Goal: Task Accomplishment & Management: Use online tool/utility

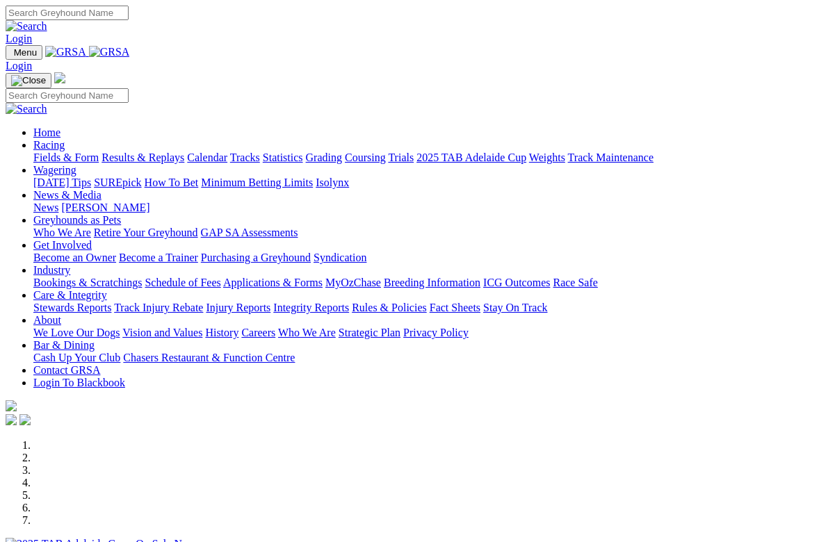
click at [70, 264] on link "Industry" at bounding box center [51, 270] width 37 height 12
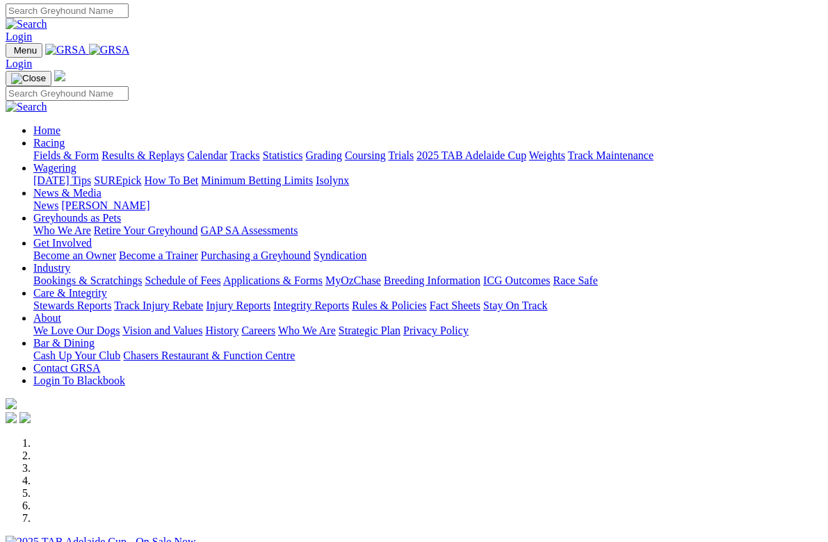
click at [70, 262] on link "Industry" at bounding box center [51, 268] width 37 height 12
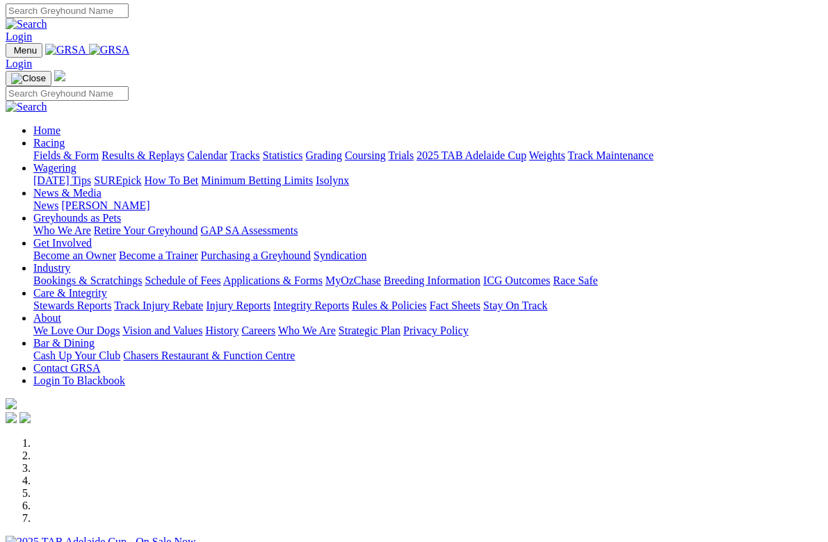
click at [70, 262] on link "Industry" at bounding box center [51, 268] width 37 height 12
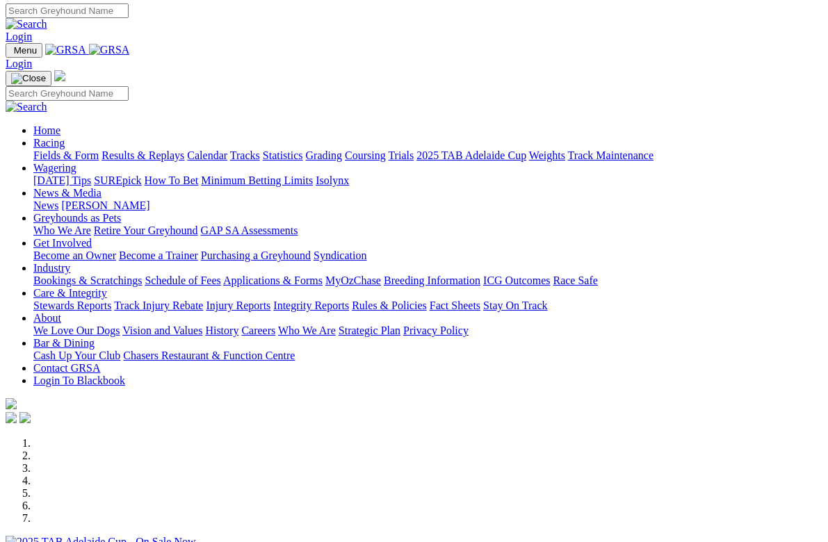
scroll to position [1, 0]
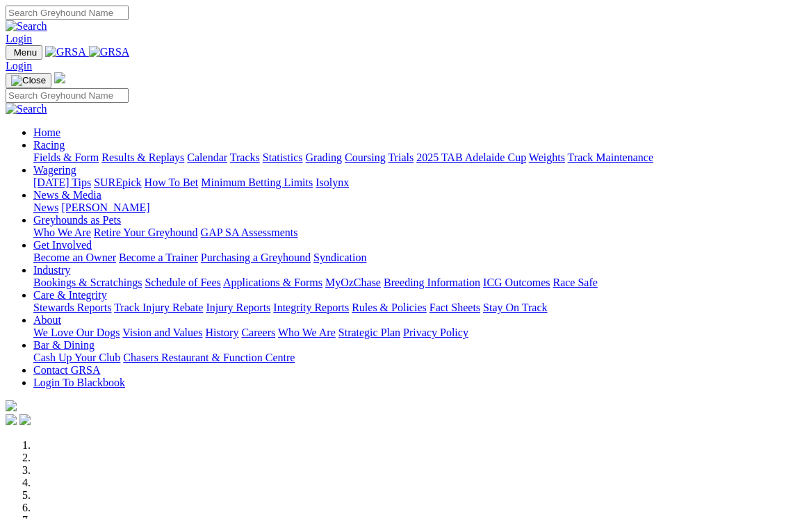
click at [70, 264] on link "Industry" at bounding box center [51, 270] width 37 height 12
click at [81, 277] on link "Bookings & Scratchings" at bounding box center [87, 283] width 108 height 12
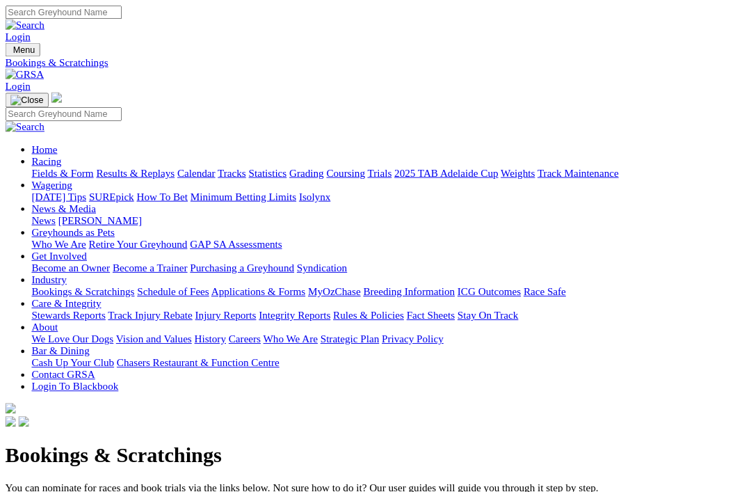
scroll to position [0, 21]
